Goal: Check status: Check status

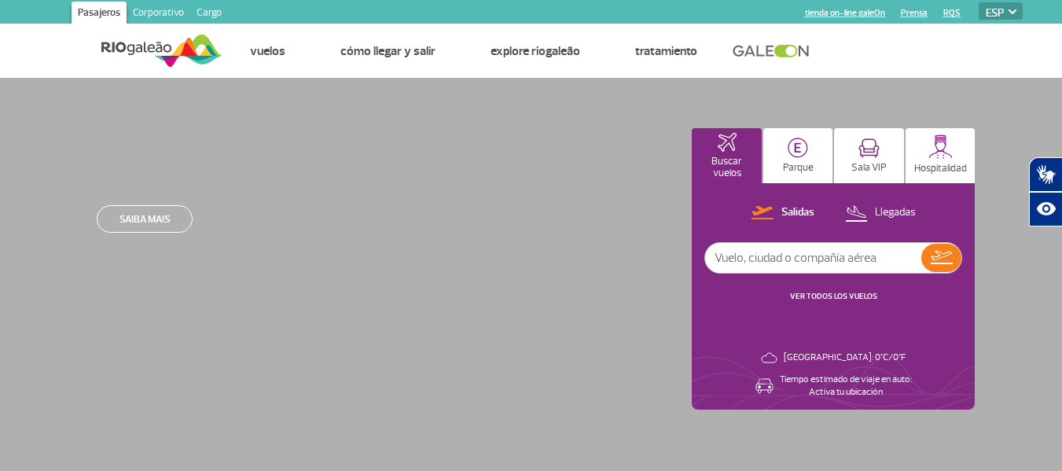
select select "es"
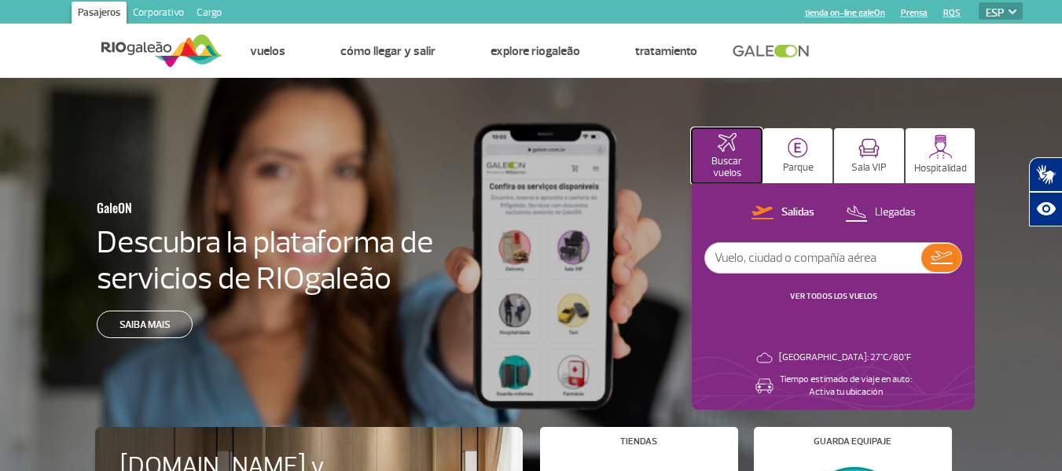
click at [725, 156] on p "Buscar vuelos" at bounding box center [727, 168] width 54 height 24
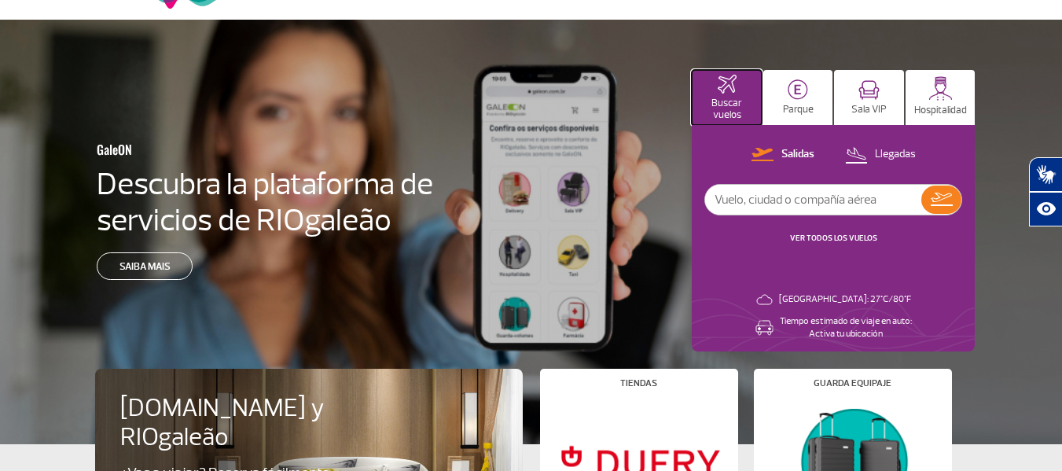
scroll to position [79, 0]
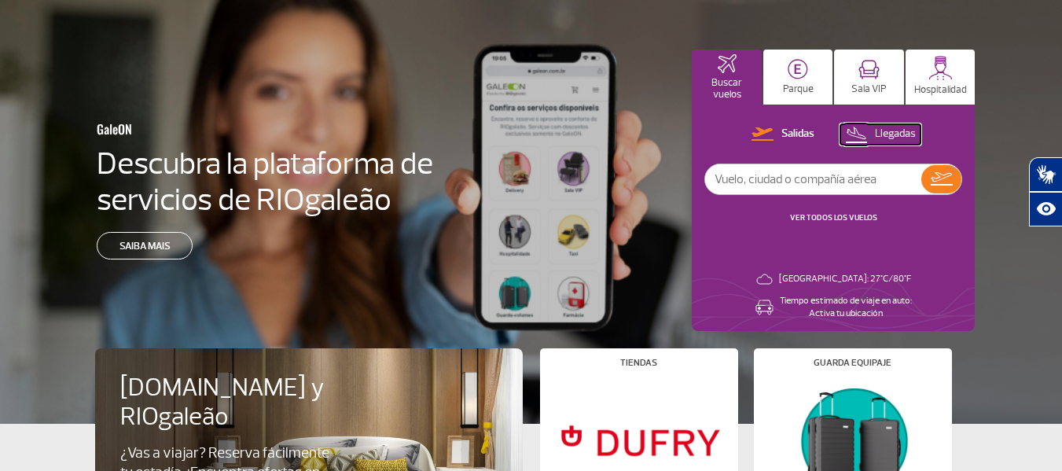
click at [892, 124] on button "Llegadas" at bounding box center [881, 134] width 80 height 20
click at [834, 210] on div "[PERSON_NAME] Llegadas VER TODOS LOS VUELOS" at bounding box center [834, 182] width 258 height 116
click at [829, 218] on link "VER TODOS LOS VUELOS" at bounding box center [833, 217] width 87 height 10
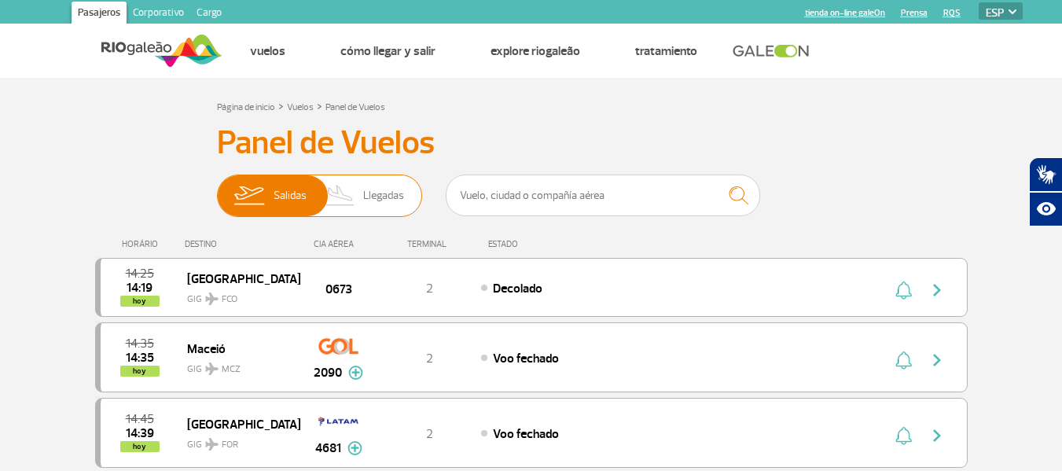
click at [393, 193] on span "Llegadas" at bounding box center [383, 195] width 41 height 41
click at [217, 188] on input "[PERSON_NAME]" at bounding box center [217, 188] width 0 height 0
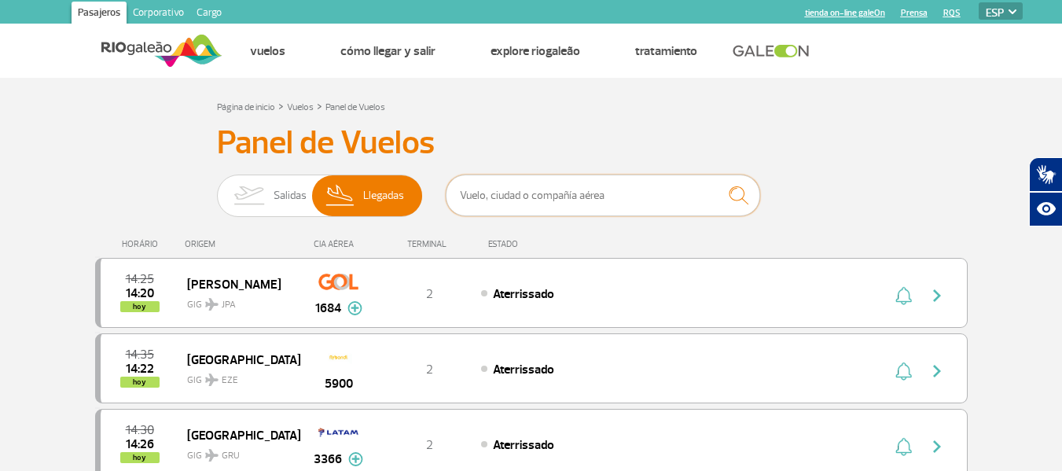
click at [598, 198] on input "text" at bounding box center [603, 196] width 315 height 42
type input "LA 774"
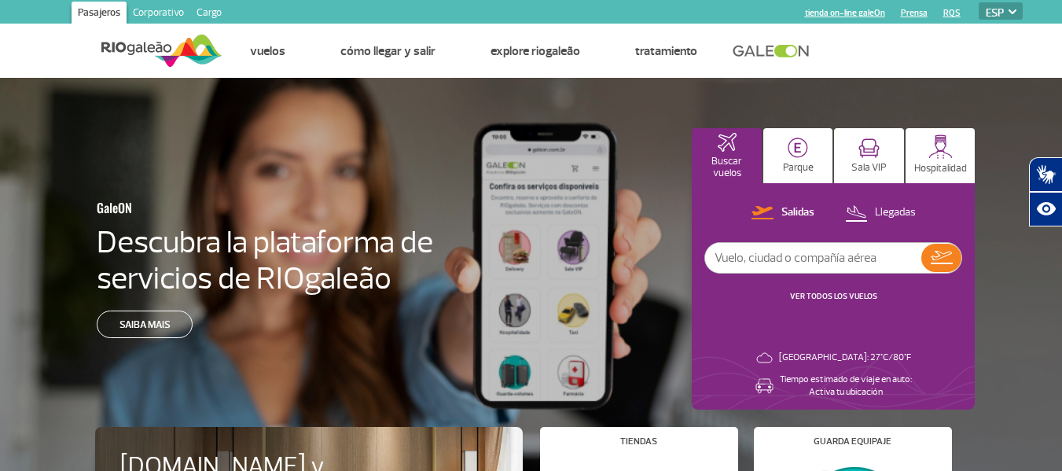
click at [831, 297] on link "VER TODOS LOS VUELOS" at bounding box center [833, 296] width 87 height 10
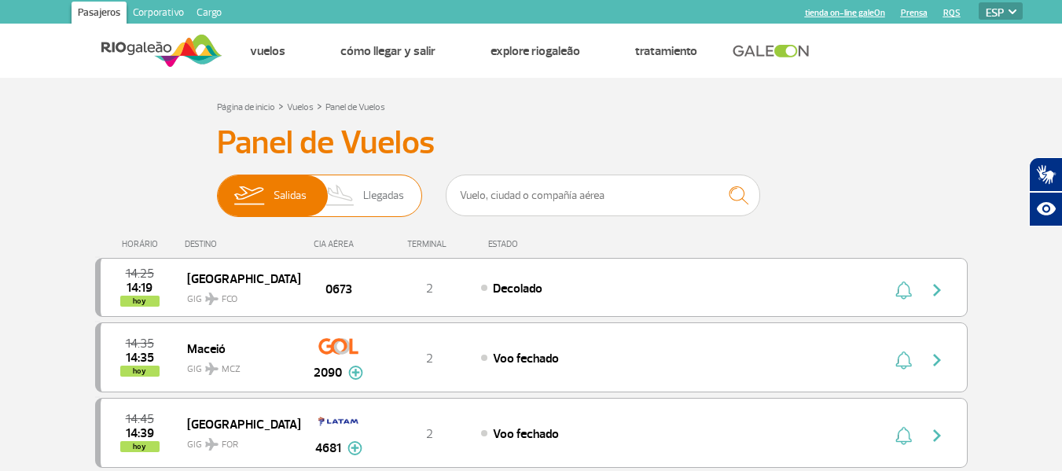
click at [381, 191] on span "Llegadas" at bounding box center [383, 195] width 41 height 41
click at [217, 188] on input "[PERSON_NAME]" at bounding box center [217, 188] width 0 height 0
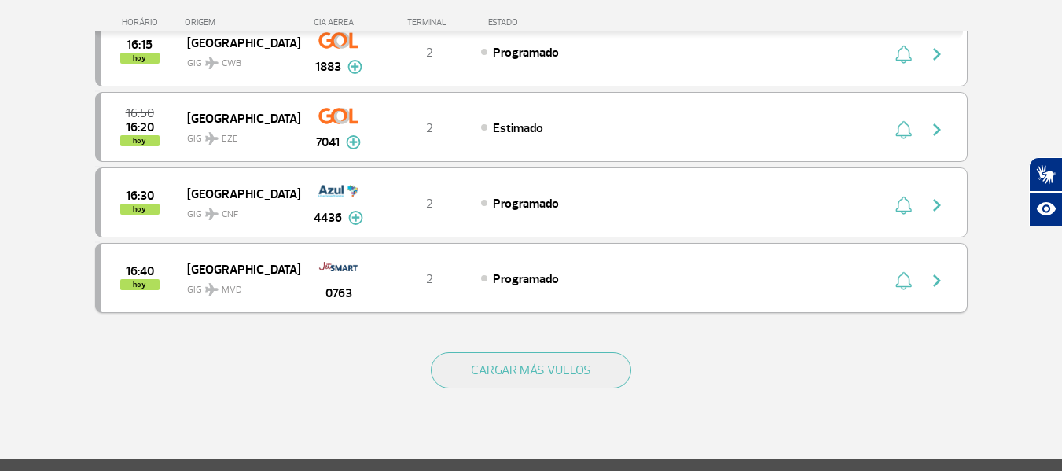
scroll to position [1423, 0]
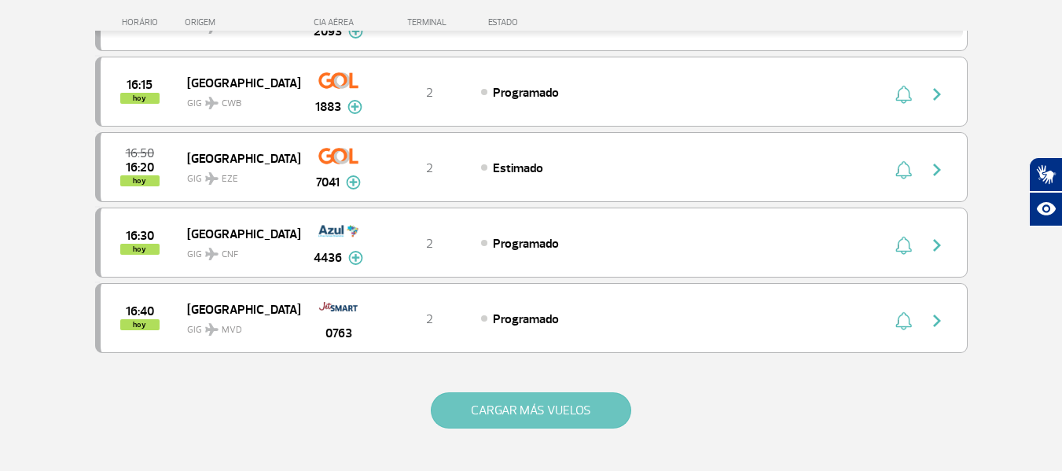
click at [555, 407] on button "CARGAR MÁS VUELOS" at bounding box center [531, 410] width 201 height 36
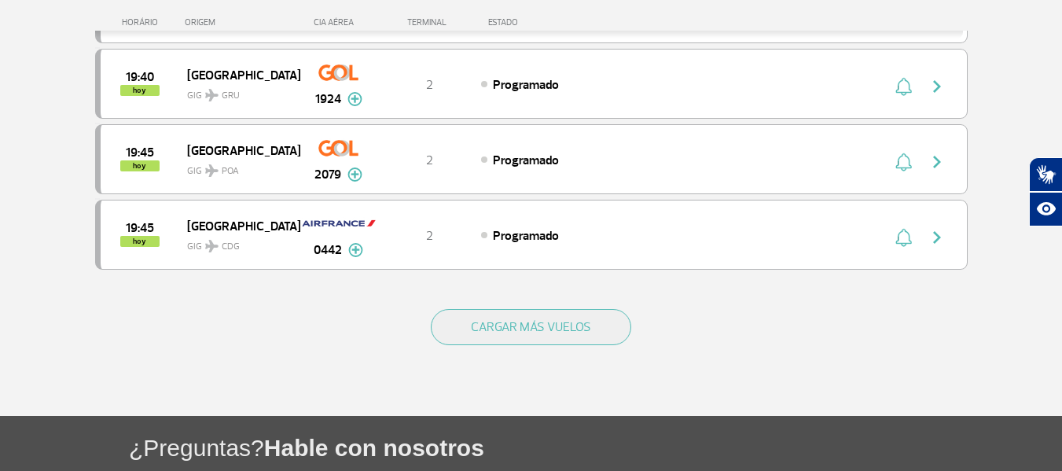
scroll to position [3012, 0]
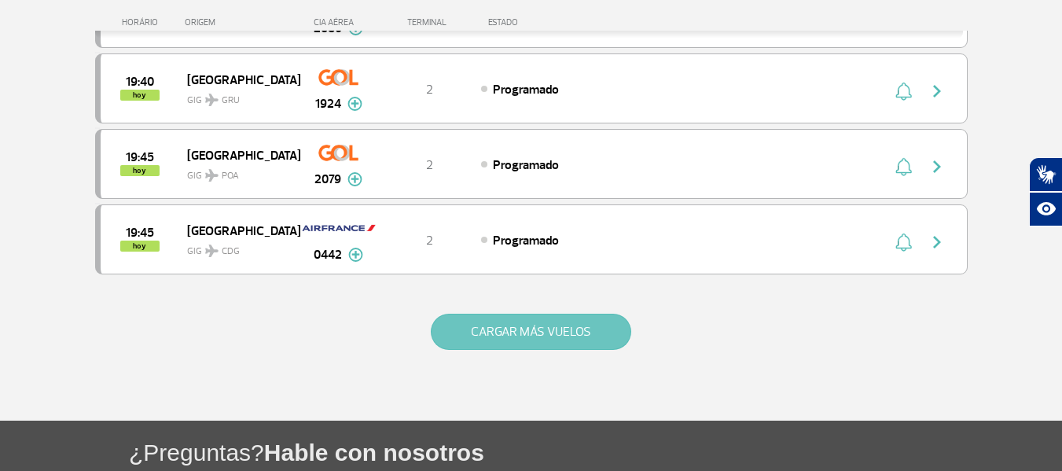
click at [545, 332] on button "CARGAR MÁS VUELOS" at bounding box center [531, 332] width 201 height 36
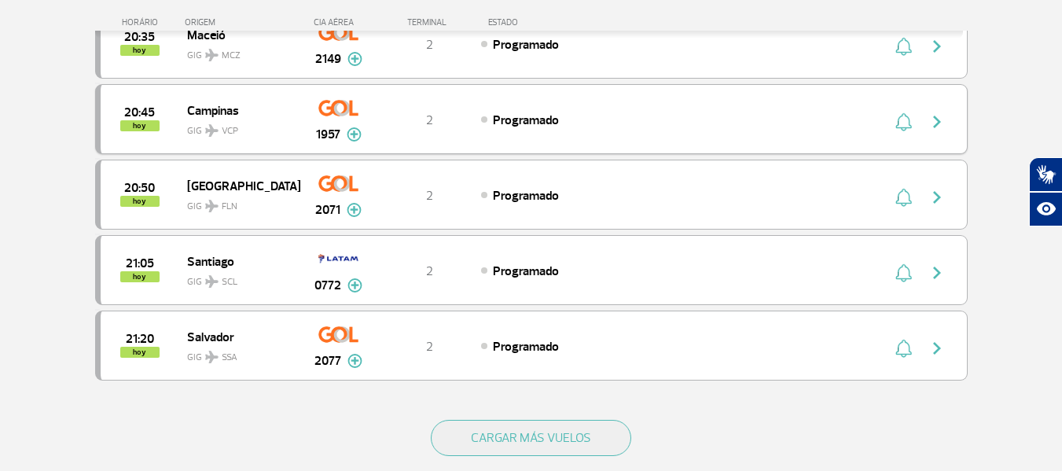
scroll to position [4585, 0]
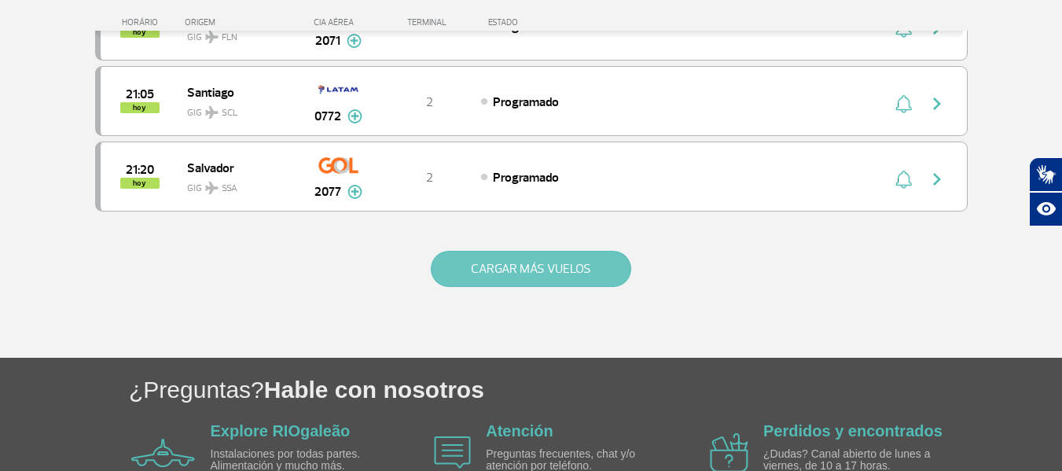
click at [588, 265] on button "CARGAR MÁS VUELOS" at bounding box center [531, 269] width 201 height 36
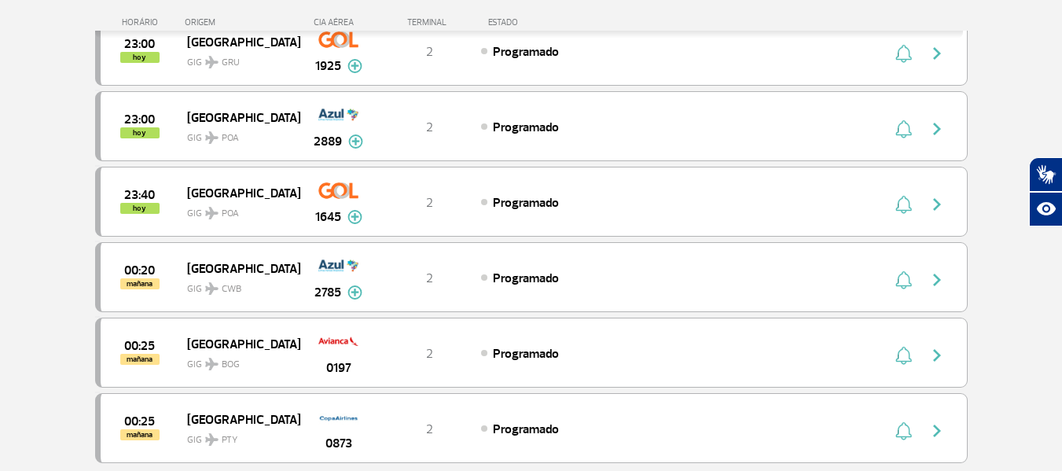
scroll to position [6079, 0]
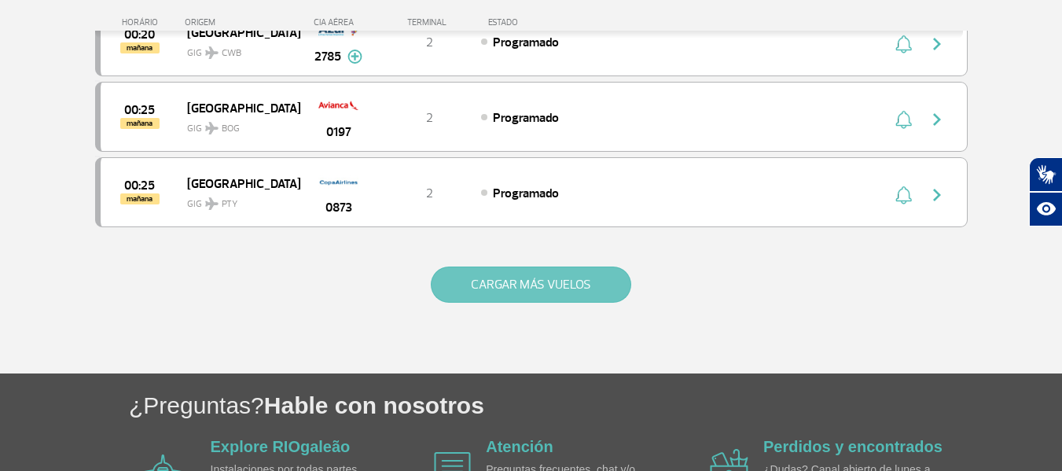
click at [552, 291] on button "CARGAR MÁS VUELOS" at bounding box center [531, 285] width 201 height 36
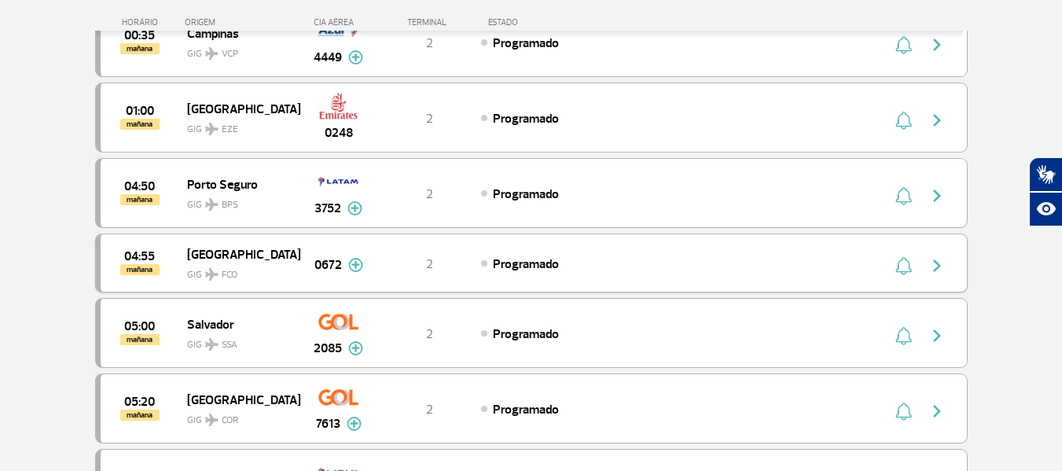
scroll to position [6472, 0]
